Goal: Information Seeking & Learning: Compare options

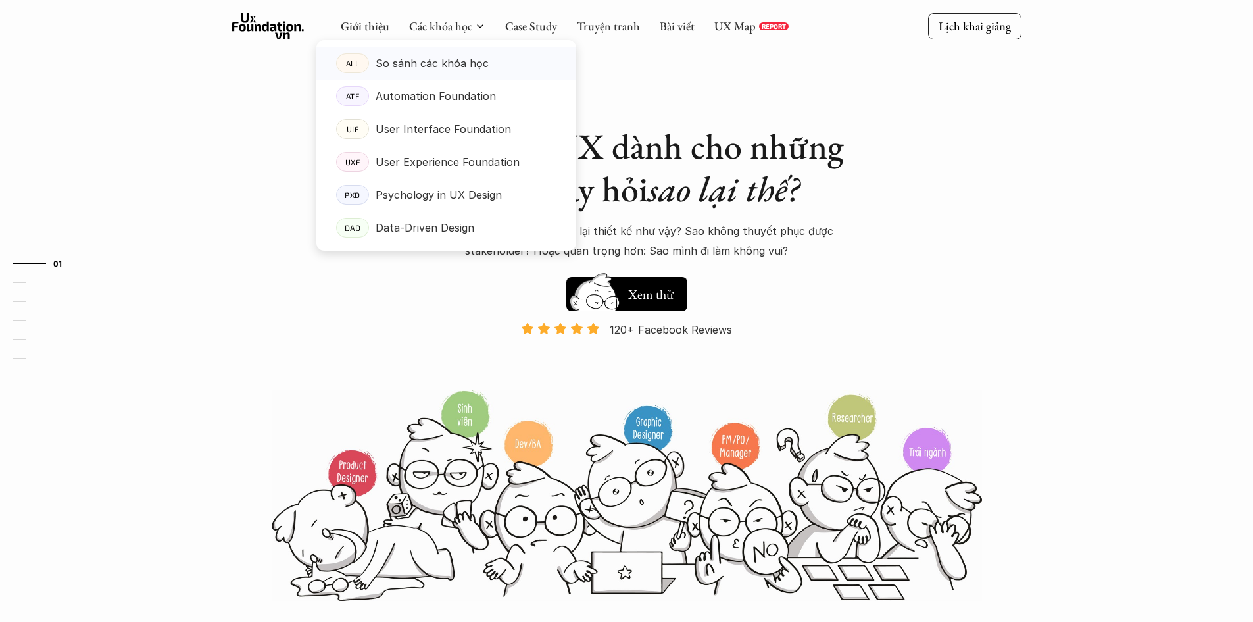
click at [422, 67] on p "So sánh các khóa học" at bounding box center [432, 63] width 113 height 20
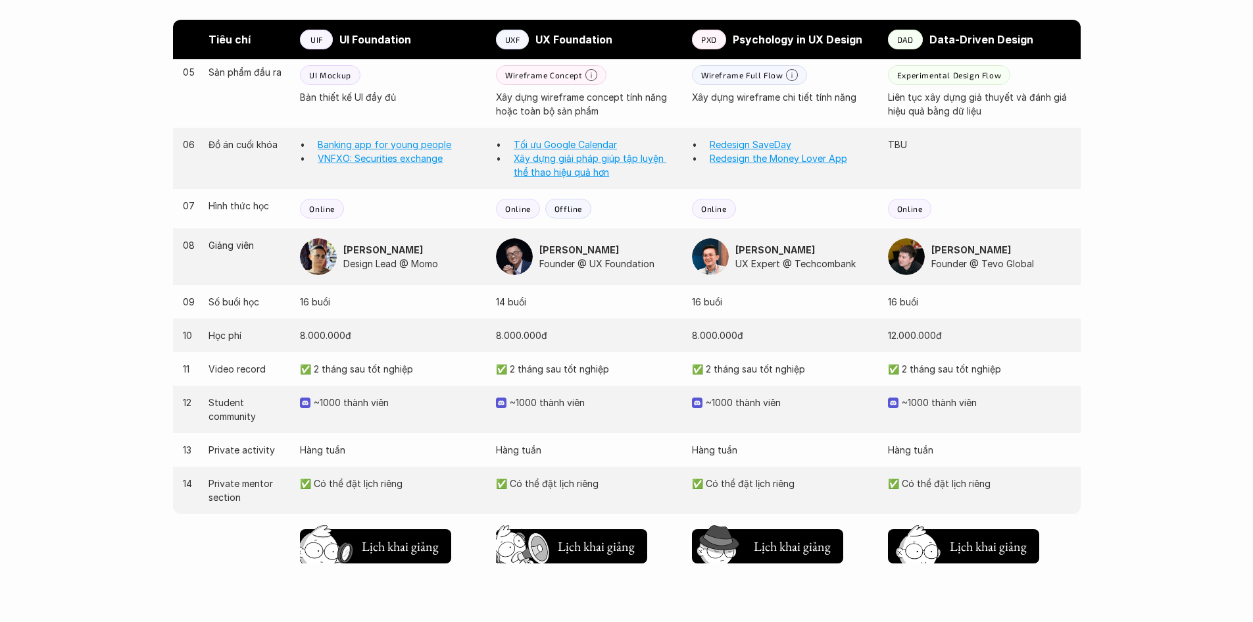
scroll to position [1184, 0]
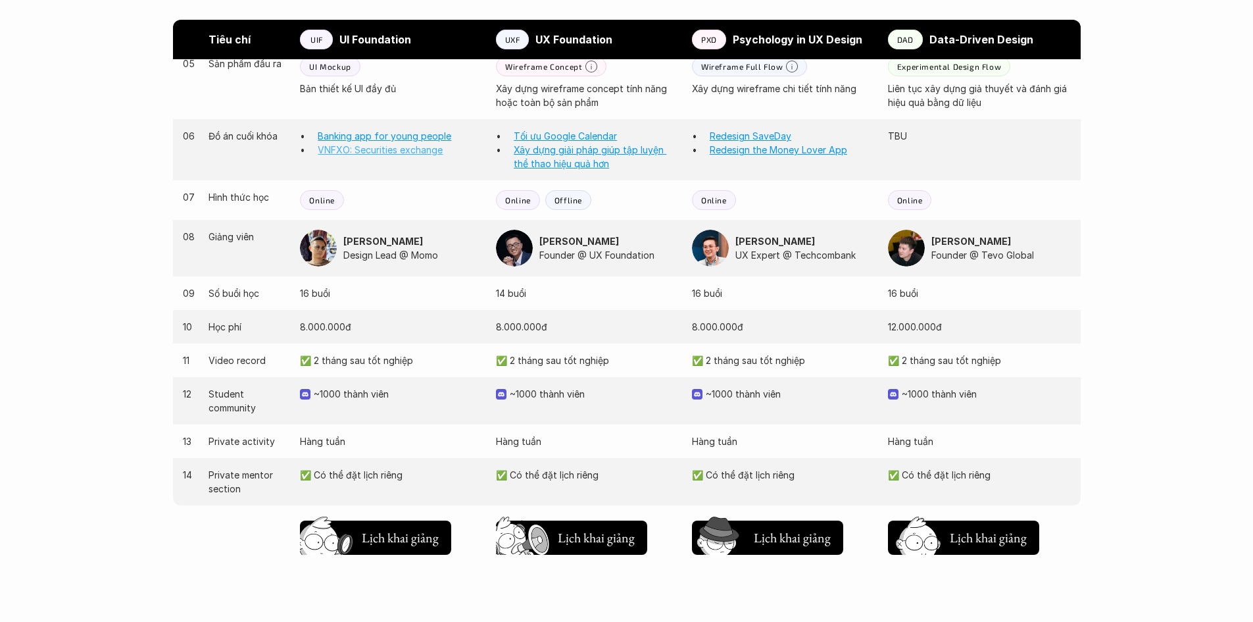
click at [411, 152] on link "VNFXO: Securities exchange" at bounding box center [380, 149] width 125 height 11
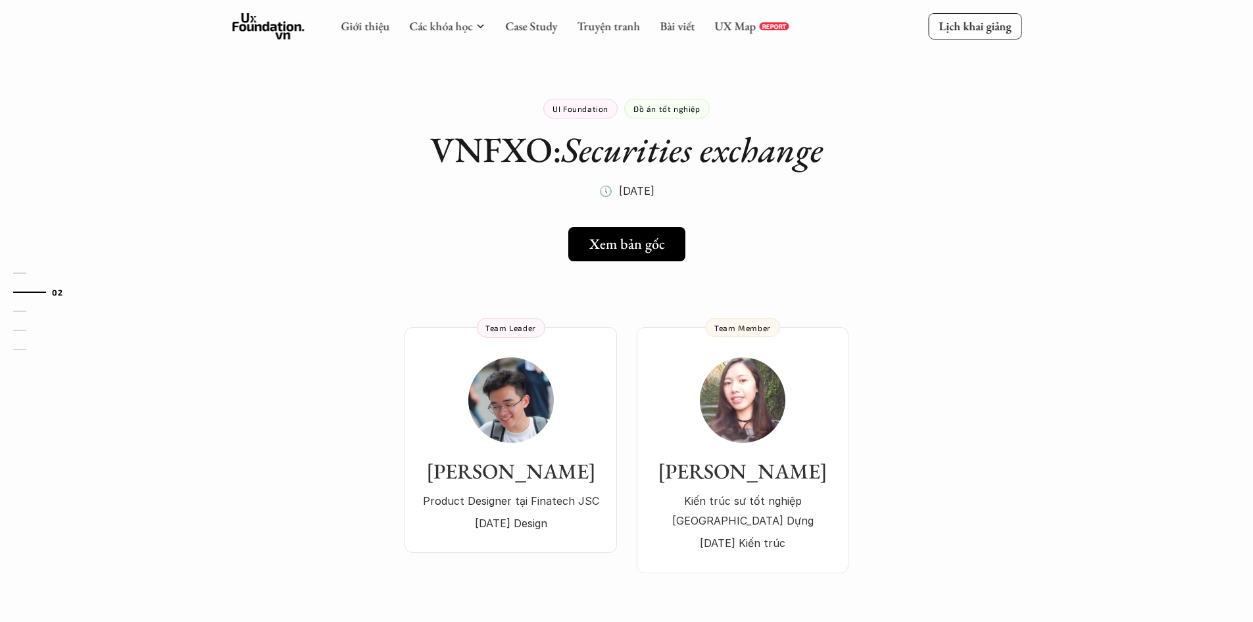
click at [615, 239] on h5 "Xem bản gốc" at bounding box center [622, 244] width 76 height 17
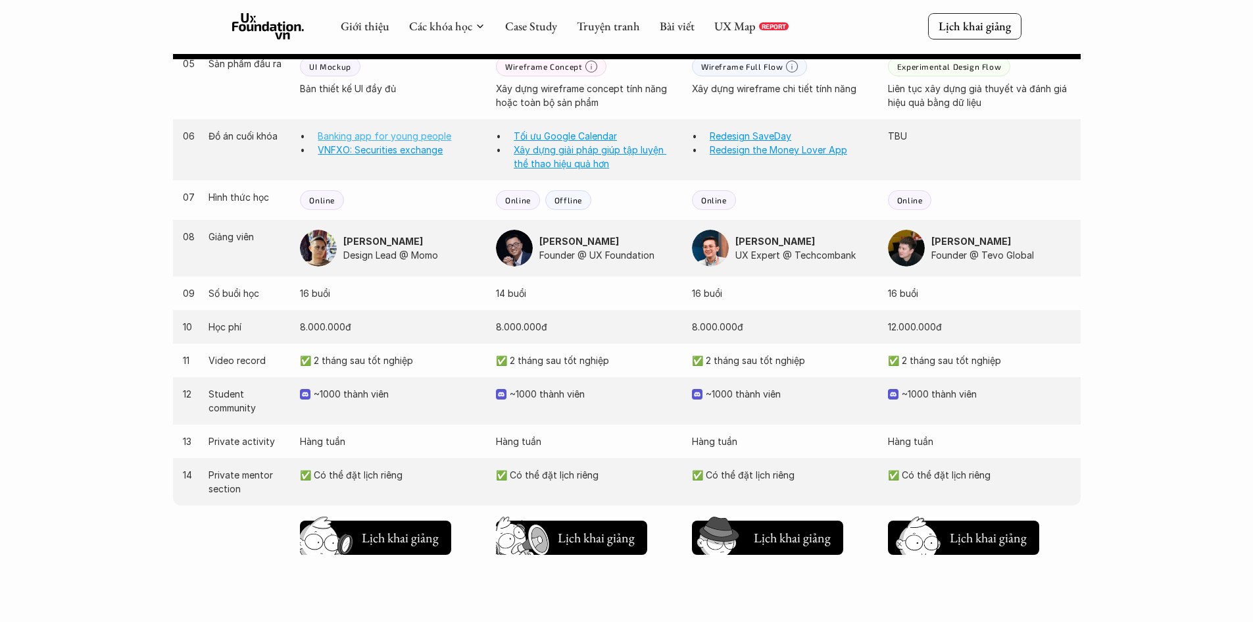
click at [345, 131] on link "Banking app for young people" at bounding box center [385, 135] width 134 height 11
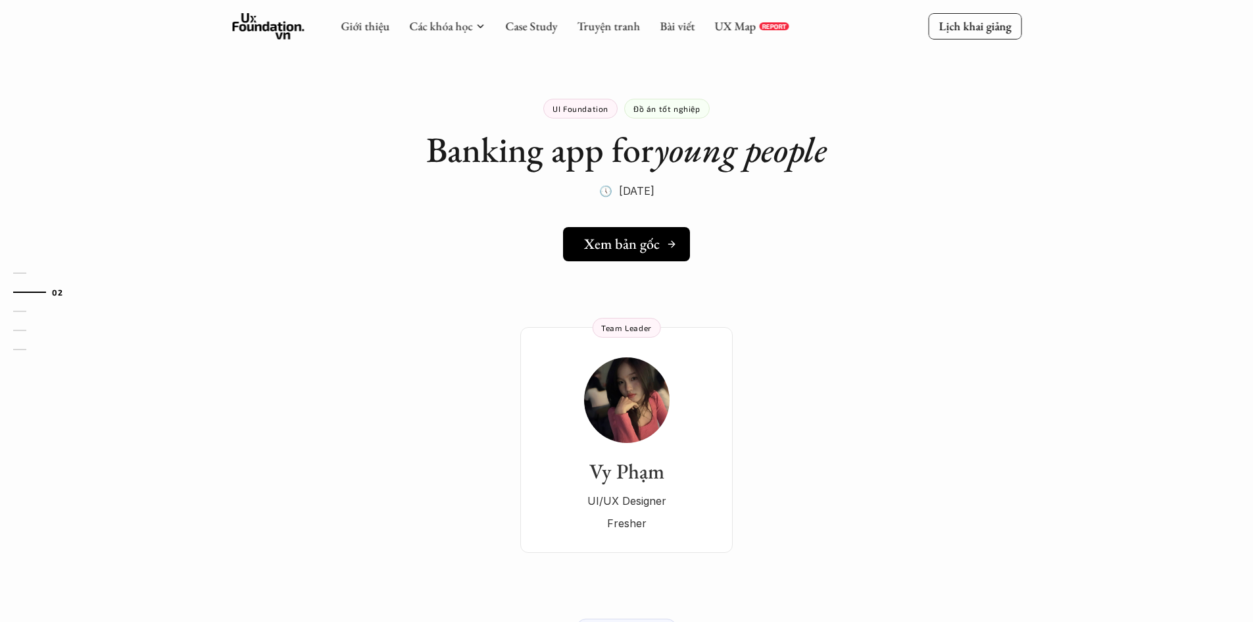
click at [638, 244] on h5 "Xem bản gốc" at bounding box center [622, 244] width 76 height 17
